Goal: Information Seeking & Learning: Check status

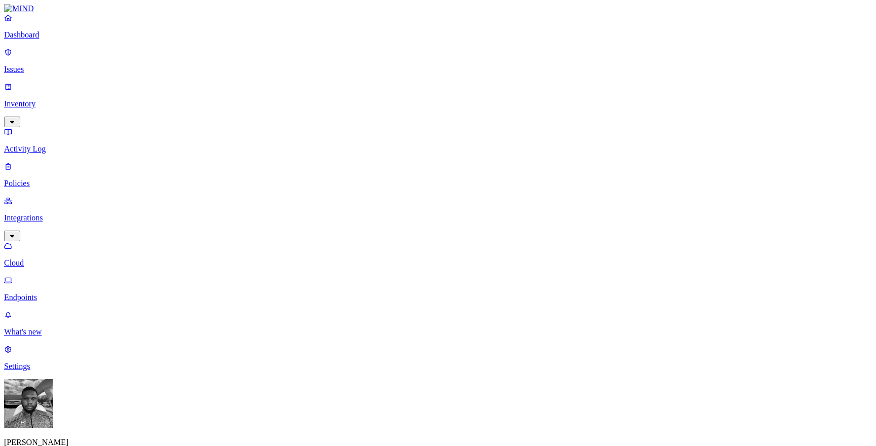
click at [63, 162] on link "Policies" at bounding box center [438, 175] width 868 height 26
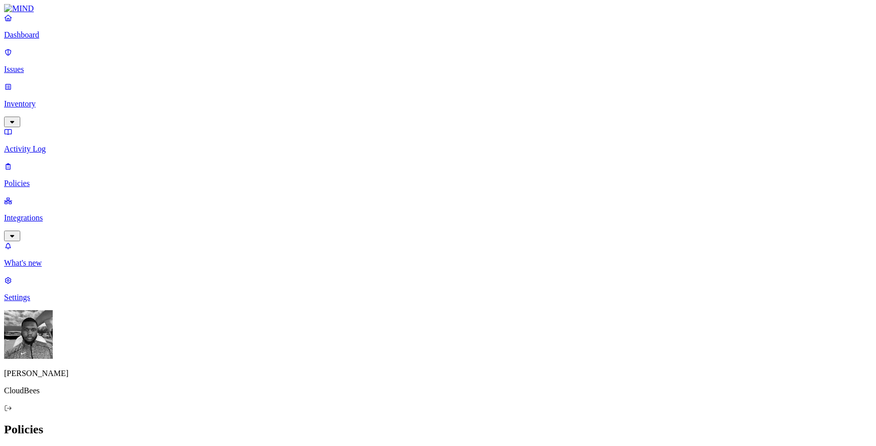
click at [225, 78] on div "Endpoint" at bounding box center [225, 91] width 0 height 27
